Goal: Information Seeking & Learning: Compare options

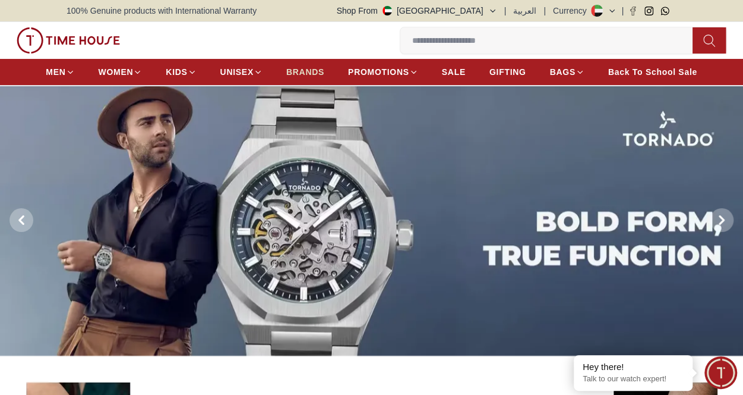
click at [313, 73] on span "BRANDS" at bounding box center [305, 72] width 38 height 12
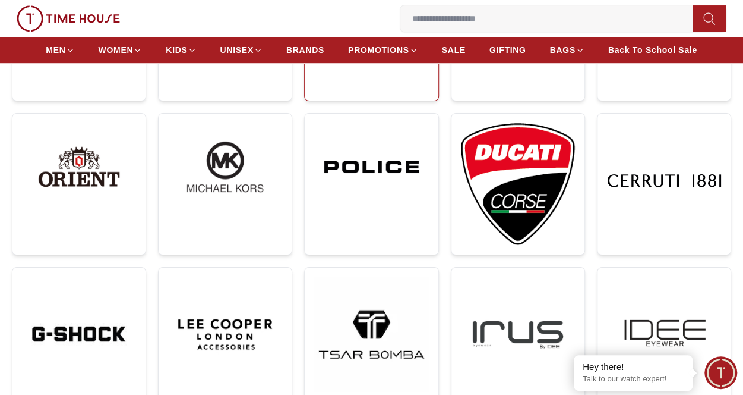
scroll to position [416, 0]
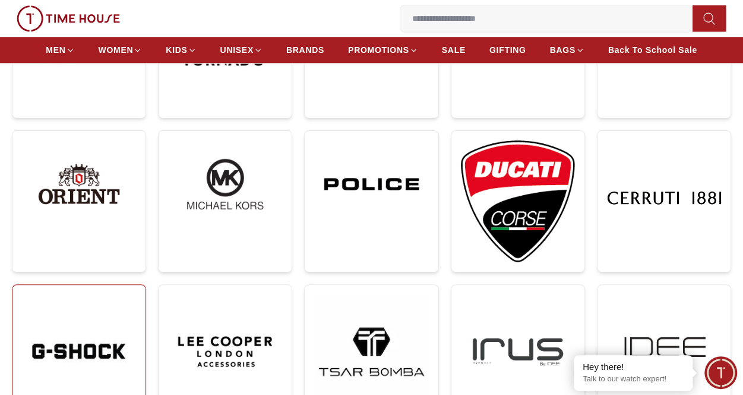
click at [81, 342] on img at bounding box center [79, 351] width 114 height 114
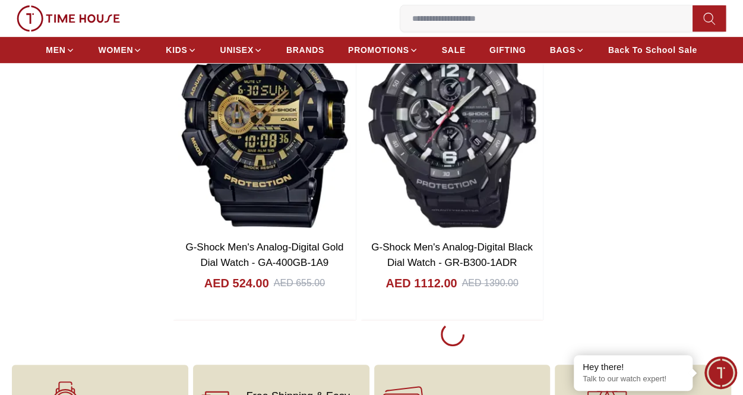
scroll to position [2495, 0]
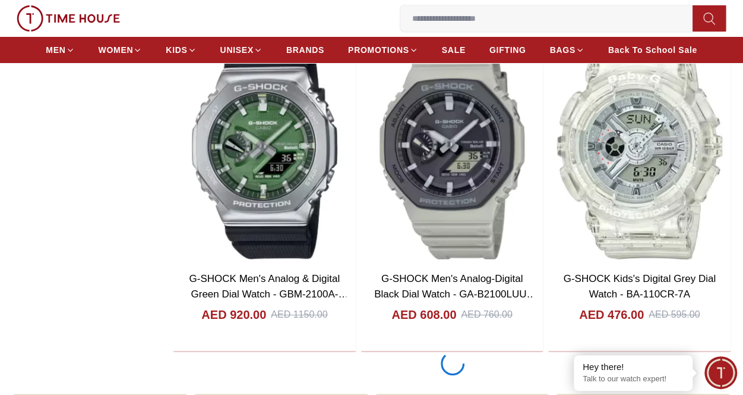
scroll to position [6655, 0]
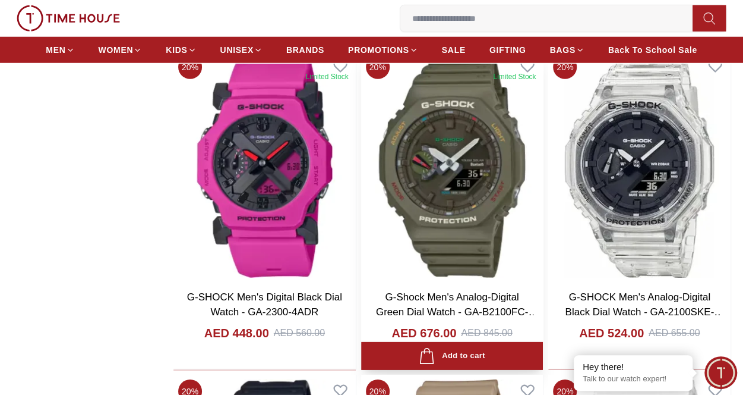
scroll to position [10517, 0]
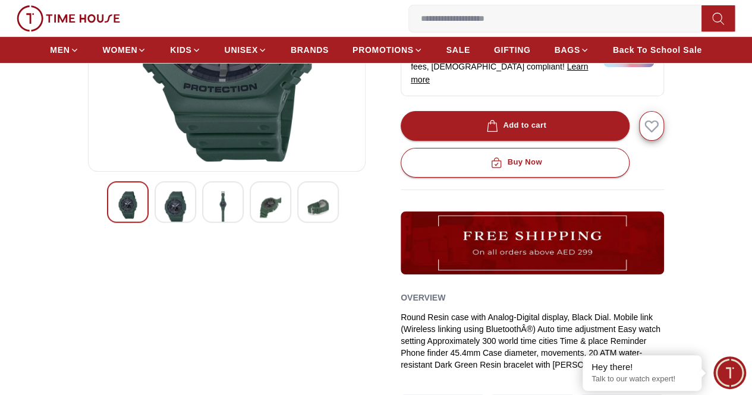
scroll to position [238, 0]
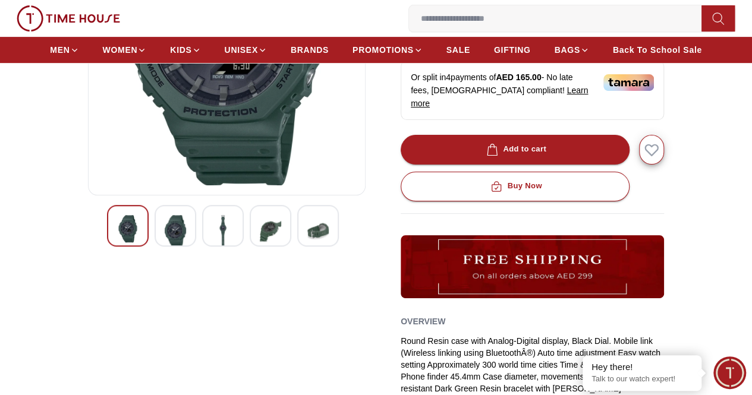
click at [260, 245] on img at bounding box center [270, 231] width 21 height 32
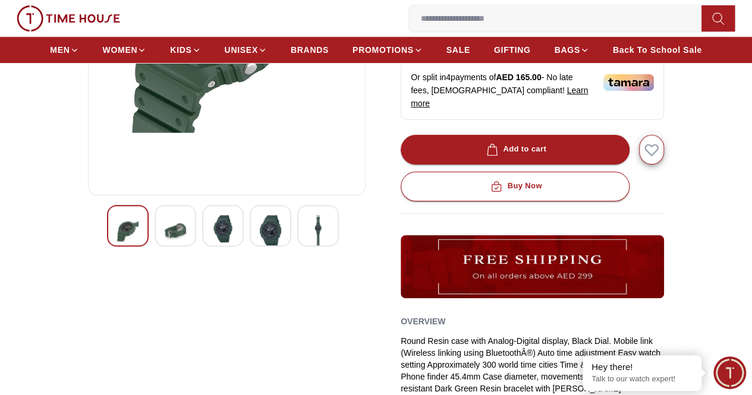
click at [307, 244] on img at bounding box center [317, 231] width 21 height 32
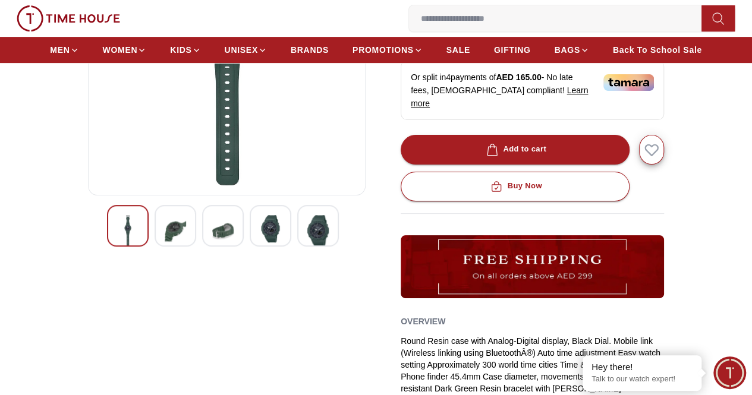
click at [165, 236] on img at bounding box center [175, 231] width 21 height 32
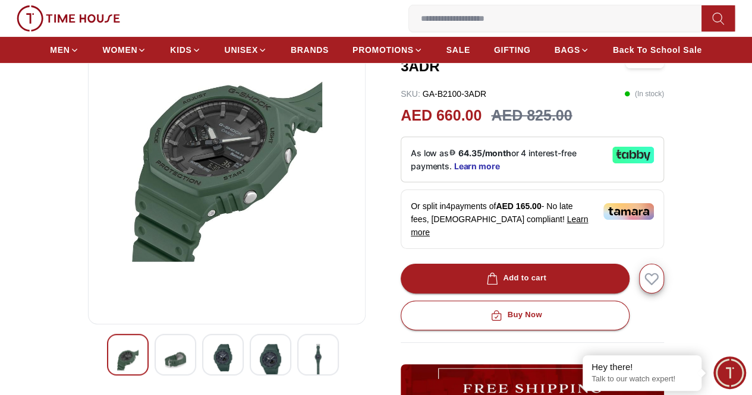
scroll to position [178, 0]
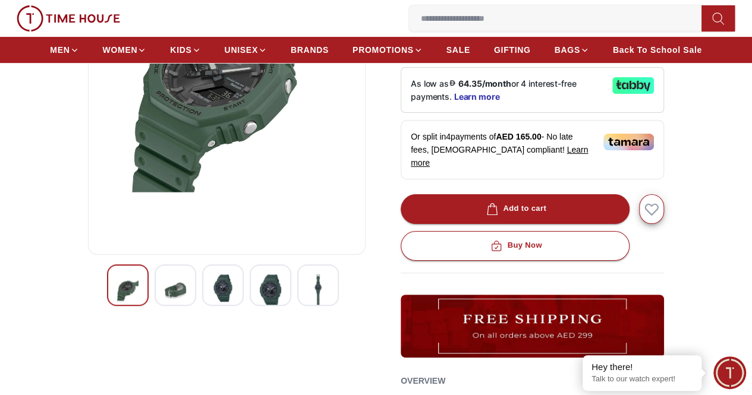
click at [212, 302] on img at bounding box center [222, 287] width 21 height 27
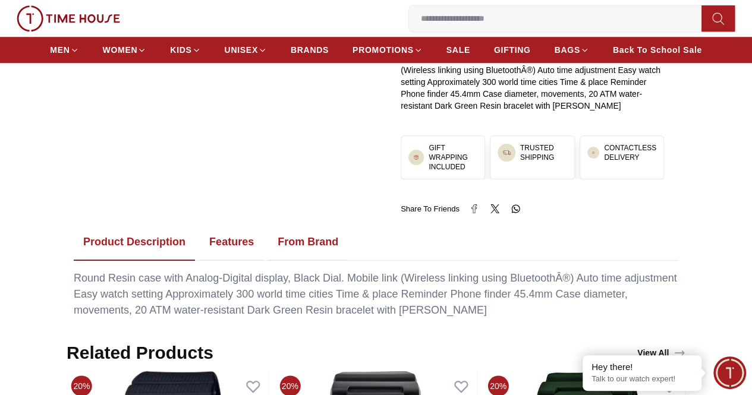
scroll to position [594, 0]
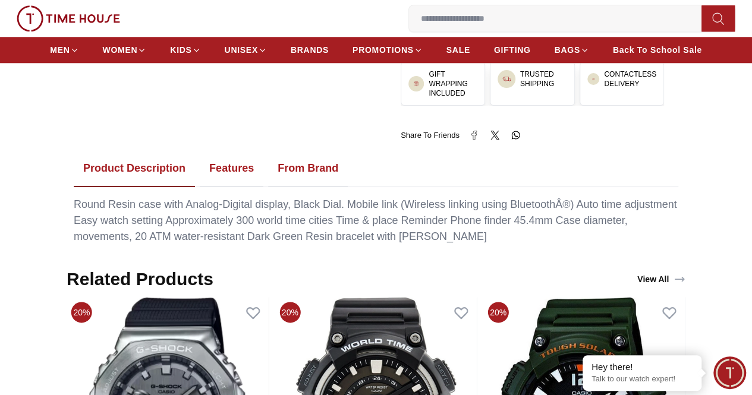
click at [235, 153] on button "Features" at bounding box center [232, 168] width 64 height 37
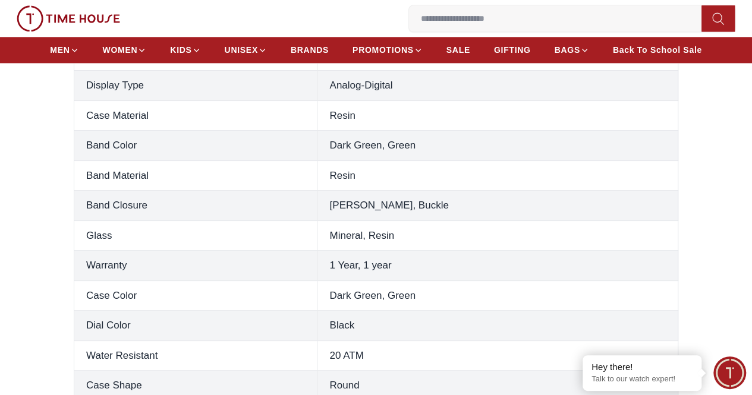
scroll to position [772, 0]
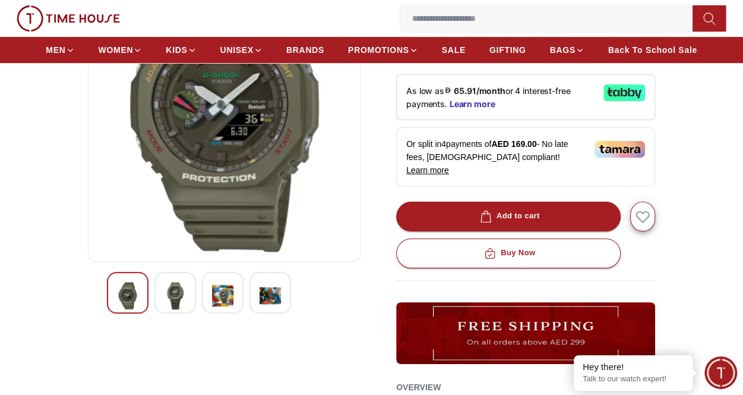
scroll to position [238, 0]
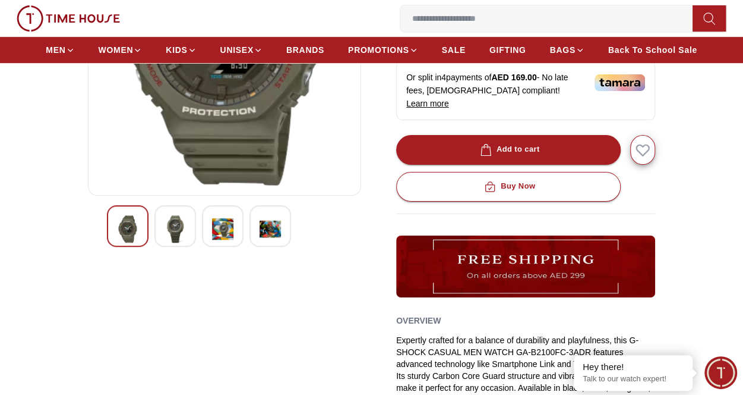
click at [216, 222] on img at bounding box center [222, 228] width 21 height 27
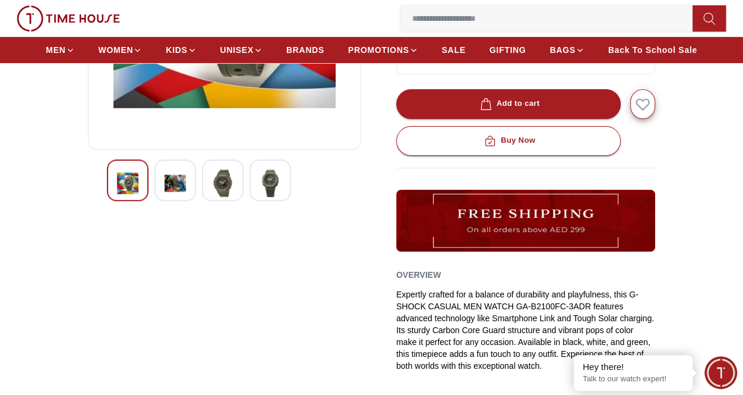
scroll to position [297, 0]
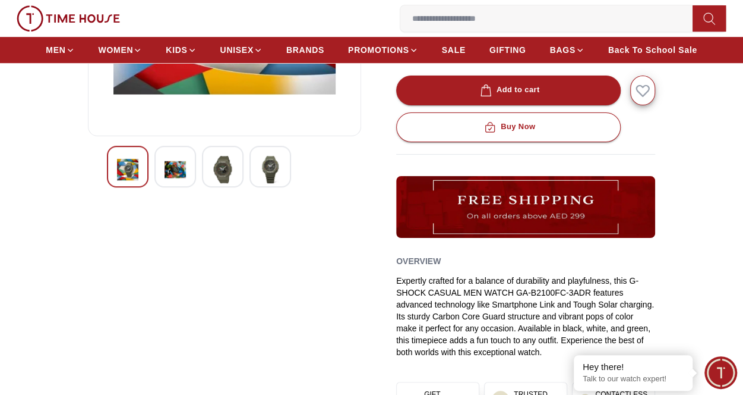
click at [176, 161] on img at bounding box center [175, 169] width 21 height 27
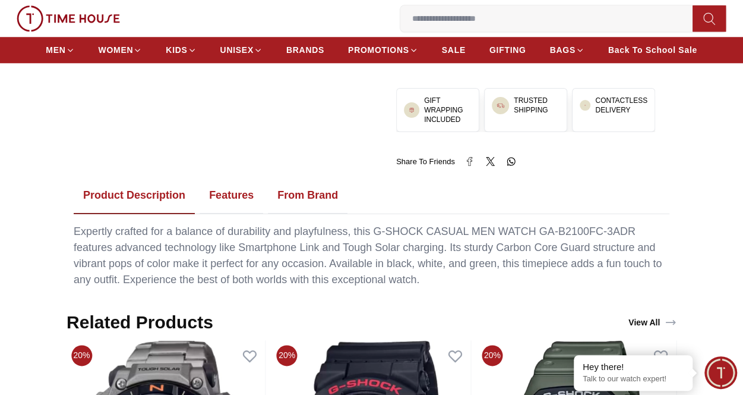
scroll to position [594, 0]
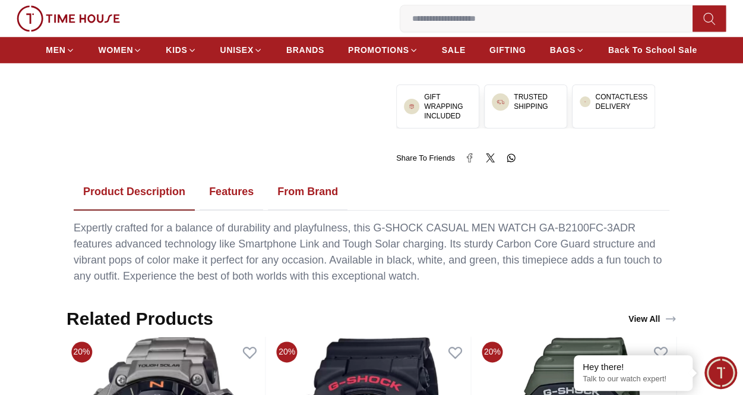
click at [221, 173] on button "Features" at bounding box center [232, 191] width 64 height 37
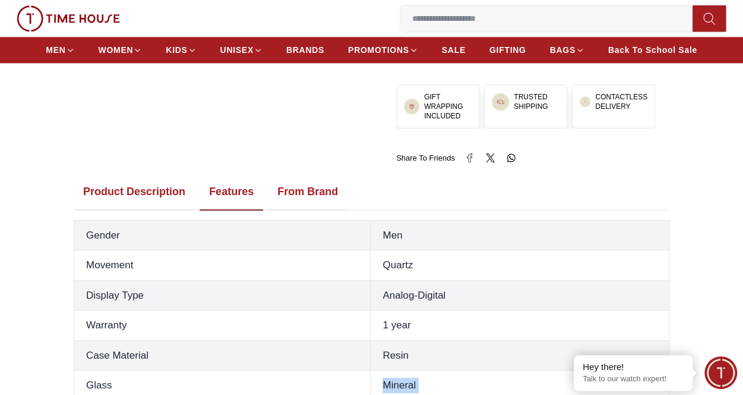
drag, startPoint x: 503, startPoint y: 384, endPoint x: 354, endPoint y: 353, distance: 151.8
click at [353, 367] on tbody "Gender Men Movement Quartz Display Type Analog-Digital Warranty 1 year Case Mat…" at bounding box center [371, 355] width 595 height 270
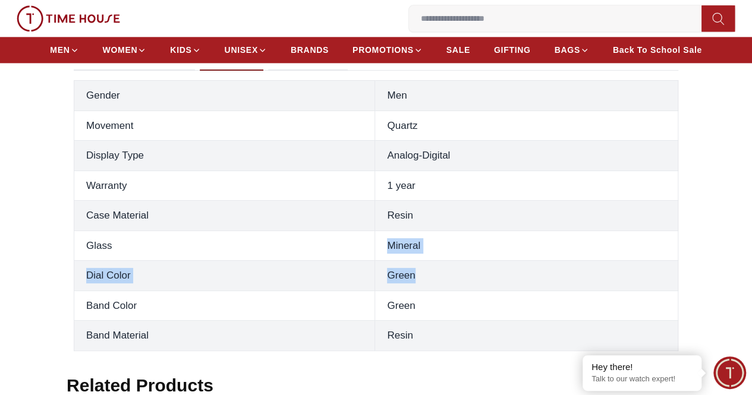
scroll to position [772, 0]
